Goal: Transaction & Acquisition: Purchase product/service

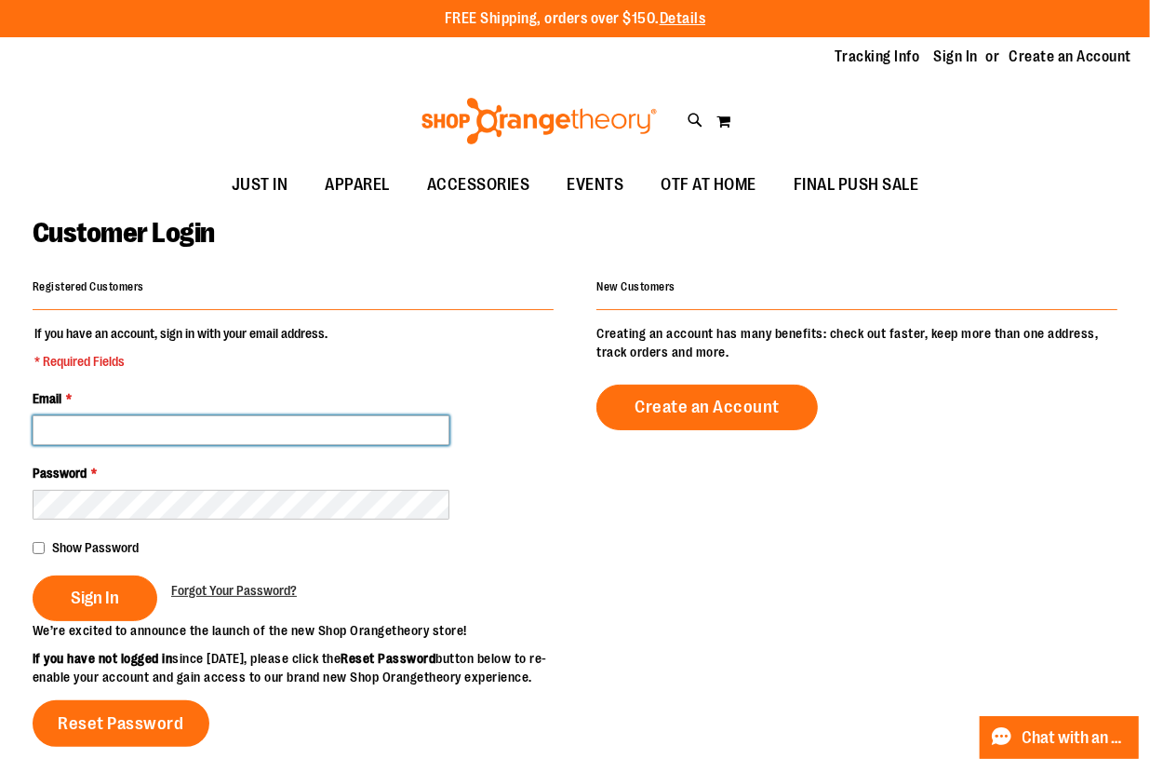
click at [290, 422] on input "Email *" at bounding box center [241, 430] width 417 height 30
type input "**********"
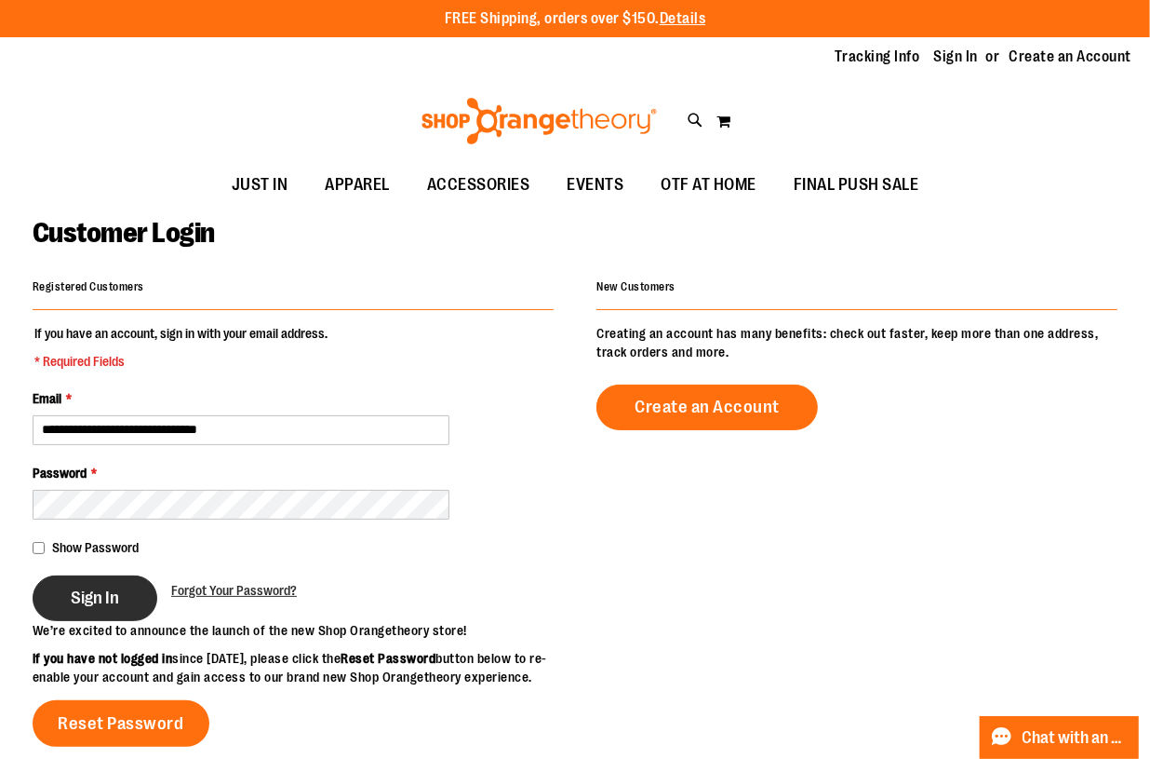
click at [114, 587] on span "Sign In" at bounding box center [95, 597] width 48 height 20
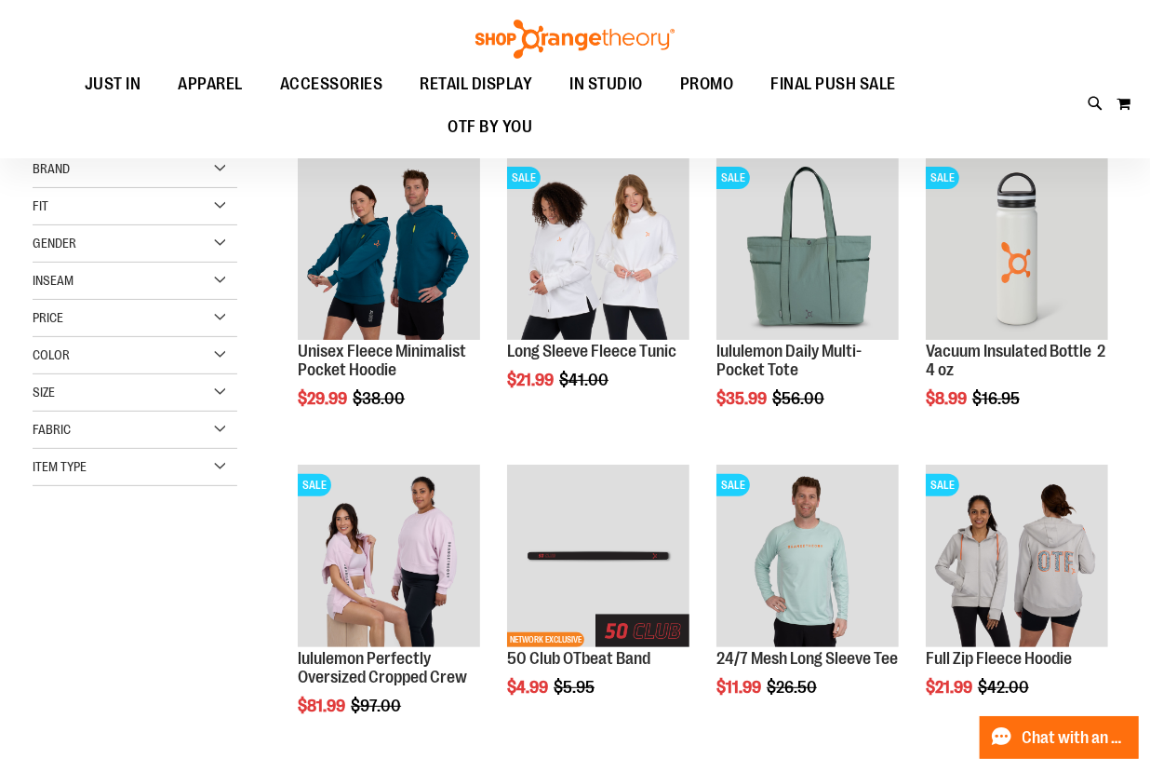
scroll to position [212, 0]
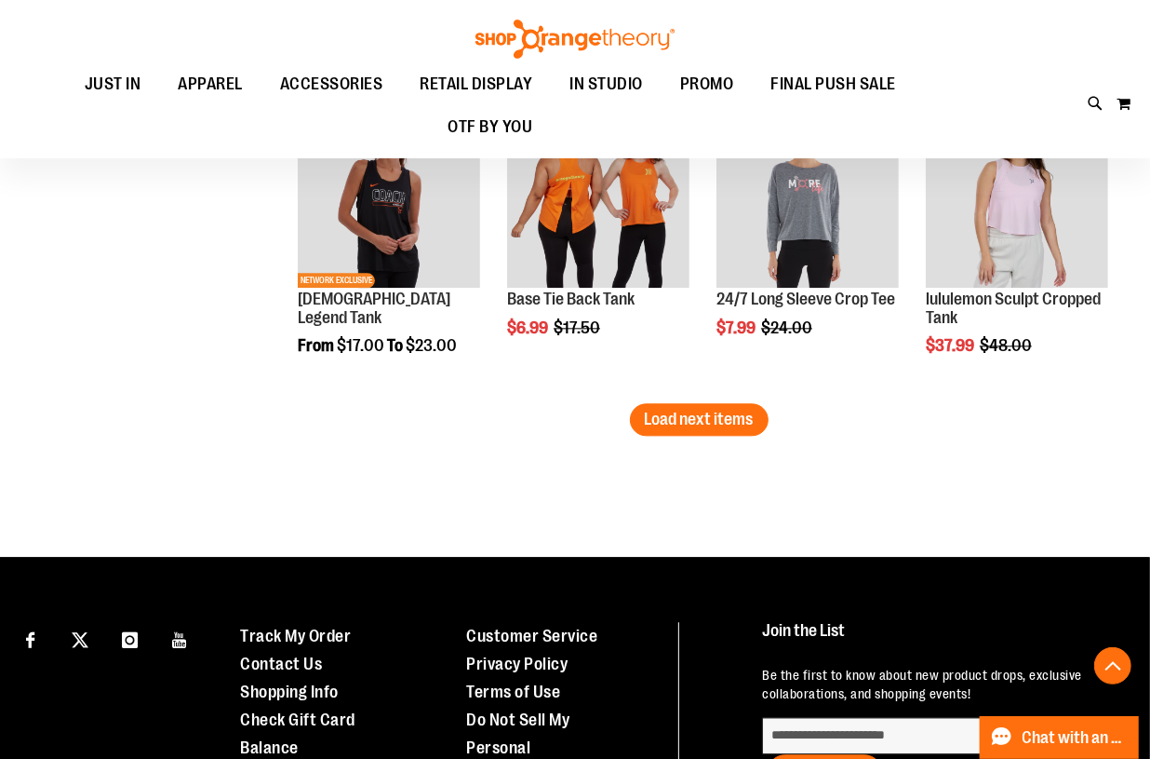
scroll to position [2710, 0]
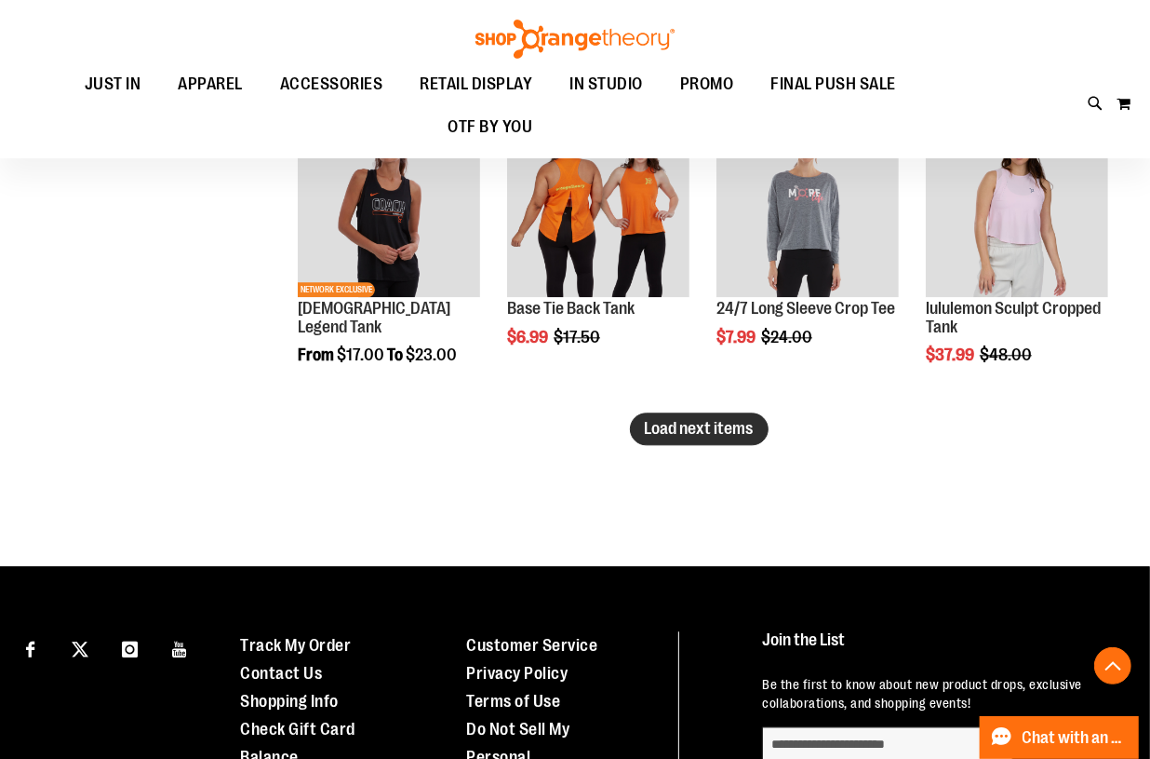
click at [707, 425] on span "Load next items" at bounding box center [699, 428] width 109 height 19
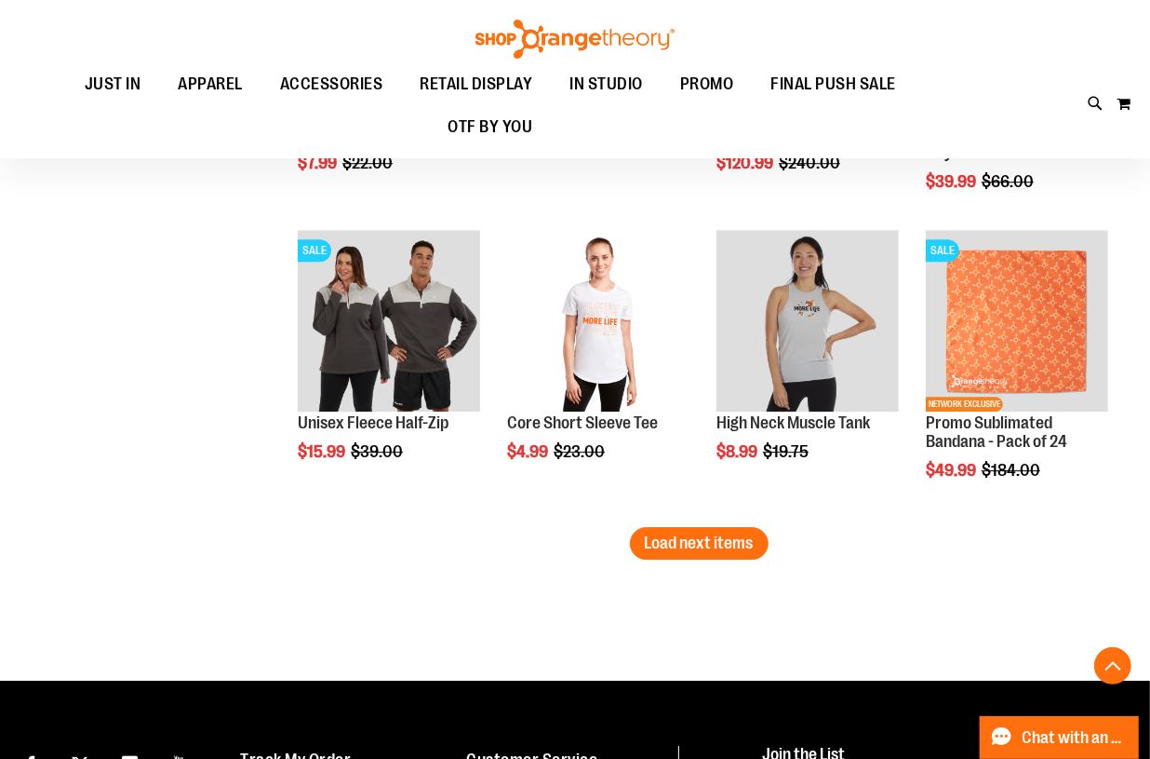
scroll to position [3520, 0]
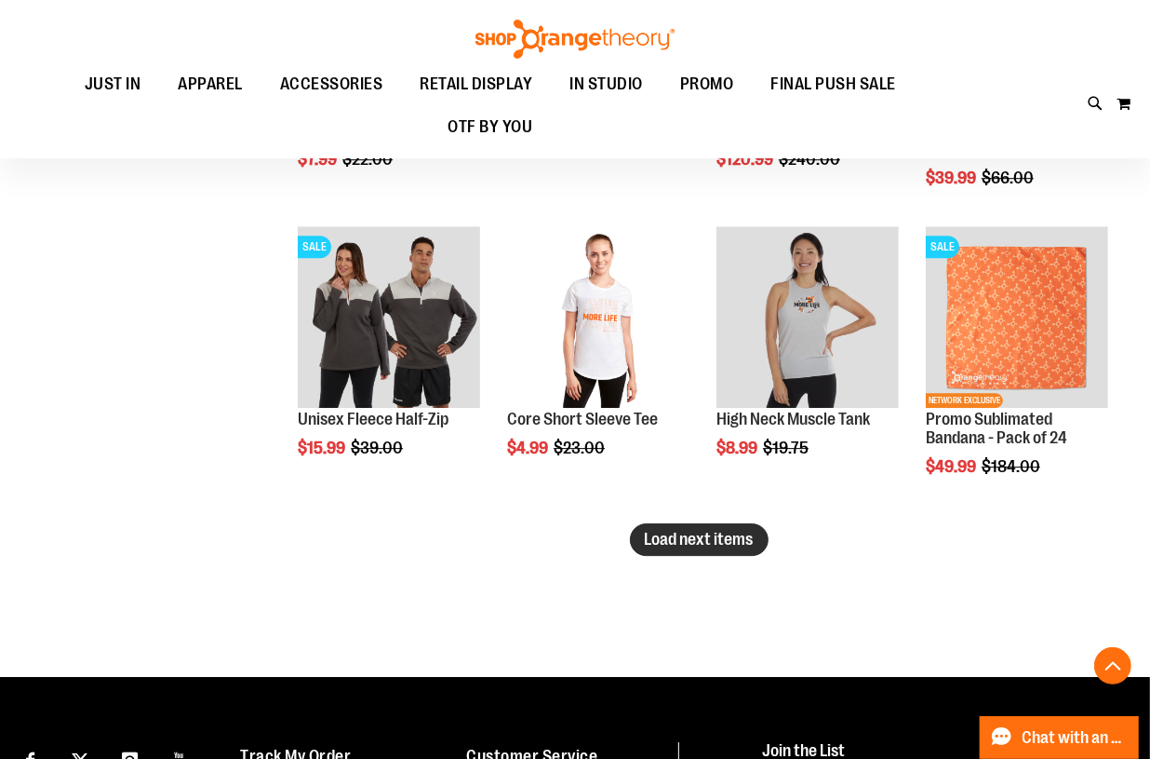
click at [694, 538] on span "Load next items" at bounding box center [699, 539] width 109 height 19
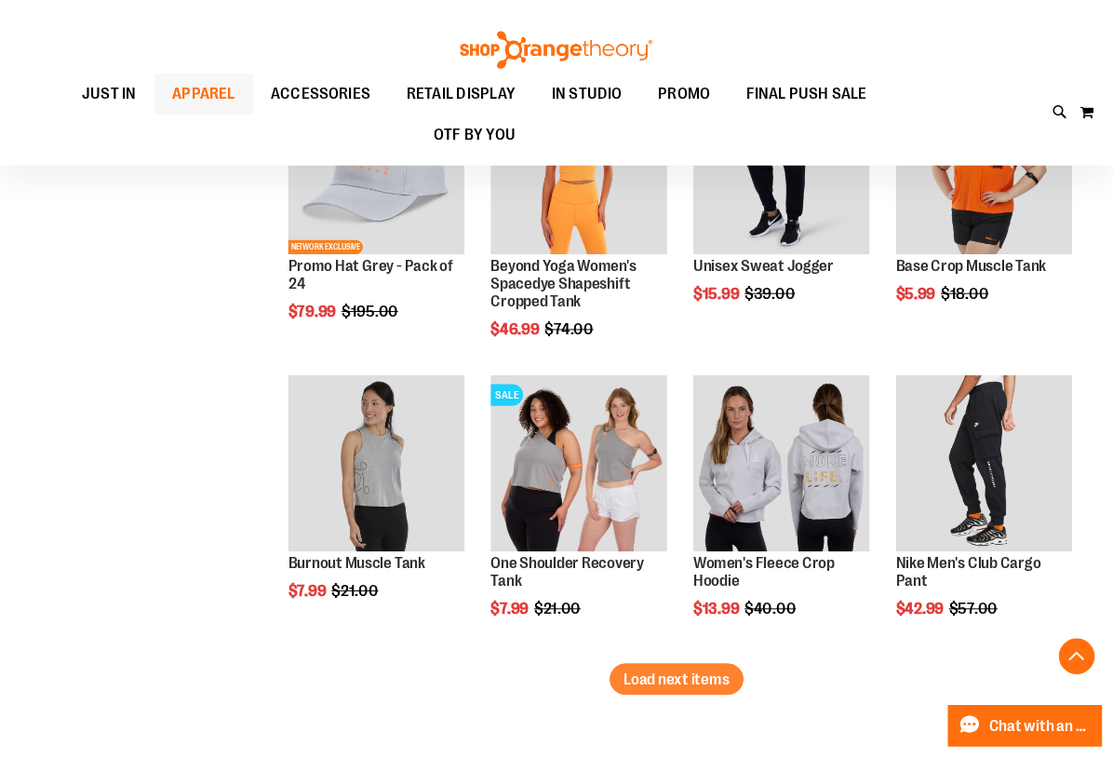
scroll to position [4306, 0]
